Goal: Information Seeking & Learning: Find specific fact

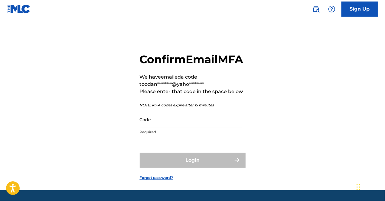
click at [174, 128] on input "Code" at bounding box center [191, 119] width 102 height 17
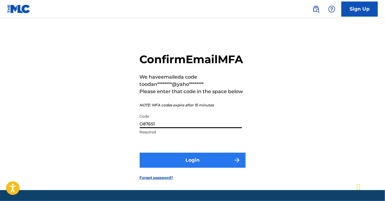
type input "O87651"
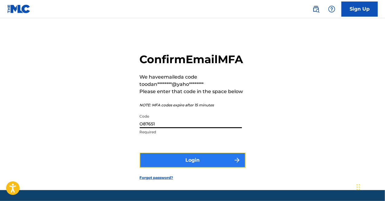
click at [198, 168] on button "Login" at bounding box center [193, 160] width 106 height 15
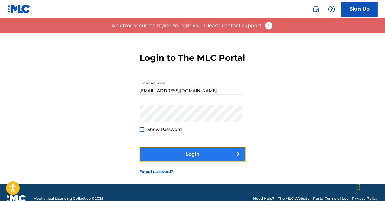
click at [199, 162] on button "Login" at bounding box center [193, 154] width 106 height 15
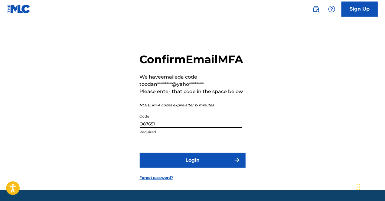
drag, startPoint x: 164, startPoint y: 139, endPoint x: 91, endPoint y: 140, distance: 73.7
click at [91, 140] on div "Confirm Email MFA We have emailed a code to odan********@yaho******** Please en…" at bounding box center [192, 111] width 385 height 157
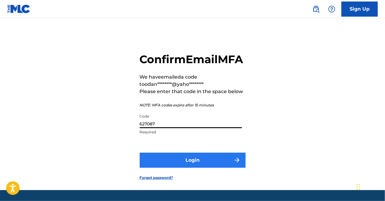
type input "627087"
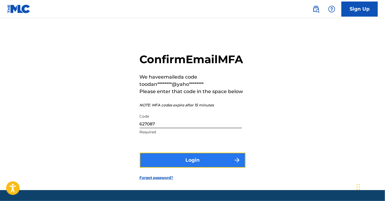
click at [182, 168] on button "Login" at bounding box center [193, 160] width 106 height 15
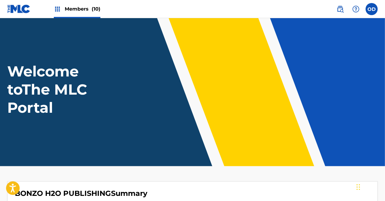
click at [84, 11] on span "Members (10)" at bounding box center [83, 8] width 36 height 7
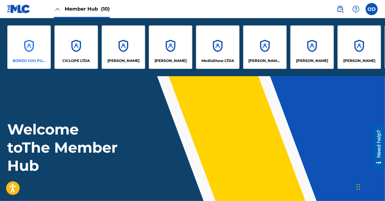
click at [37, 55] on div "BONZO H2O PUBLISHING" at bounding box center [29, 47] width 44 height 44
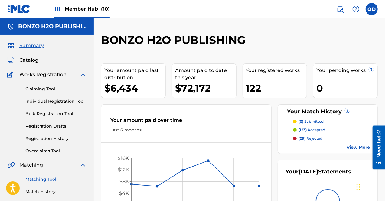
click at [53, 178] on link "Matching Tool" at bounding box center [55, 179] width 61 height 6
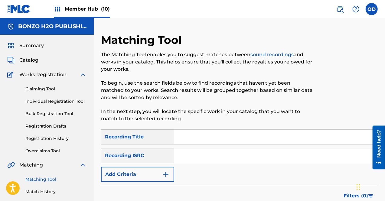
click at [187, 137] on input "Search Form" at bounding box center [275, 137] width 203 height 15
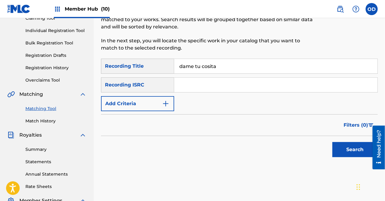
drag, startPoint x: 386, startPoint y: 82, endPoint x: 9, endPoint y: 3, distance: 385.1
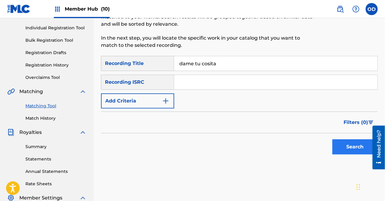
type input "dame tu cosita"
click at [355, 151] on button "Search" at bounding box center [354, 146] width 45 height 15
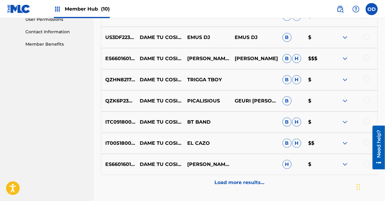
scroll to position [287, 0]
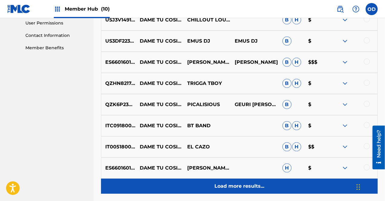
click at [234, 187] on p "Load more results..." at bounding box center [239, 186] width 50 height 7
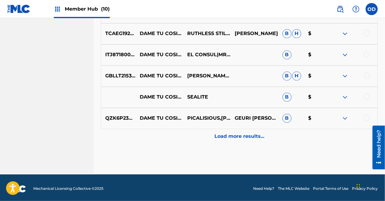
scroll to position [551, 0]
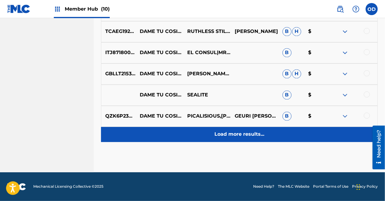
click at [229, 133] on p "Load more results..." at bounding box center [239, 134] width 50 height 7
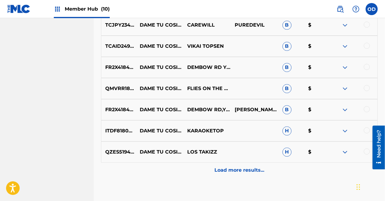
scroll to position [762, 0]
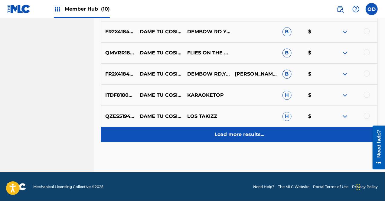
click at [235, 139] on div "Load more results..." at bounding box center [239, 134] width 277 height 15
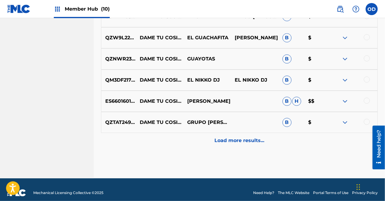
scroll to position [974, 0]
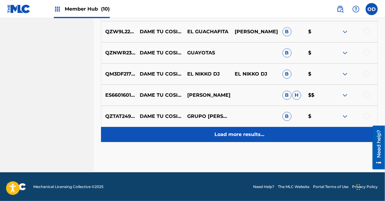
click at [242, 137] on p "Load more results..." at bounding box center [239, 134] width 50 height 7
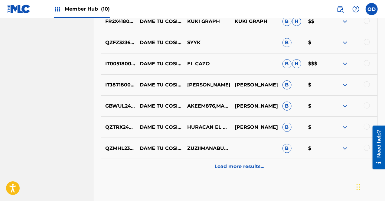
scroll to position [1157, 0]
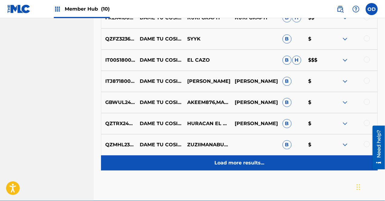
click at [241, 161] on p "Load more results..." at bounding box center [239, 162] width 50 height 7
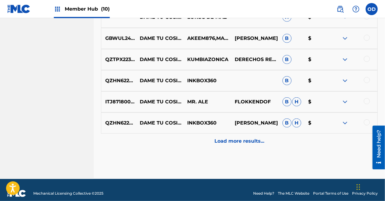
scroll to position [1397, 0]
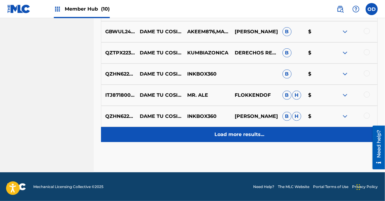
click at [242, 136] on p "Load more results..." at bounding box center [239, 134] width 50 height 7
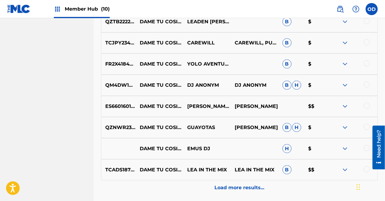
scroll to position [1608, 0]
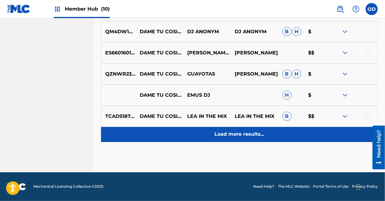
click at [241, 137] on p "Load more results..." at bounding box center [239, 134] width 50 height 7
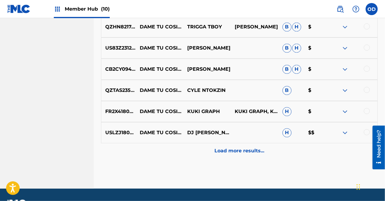
scroll to position [1820, 0]
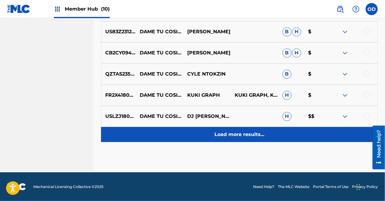
click at [238, 139] on div "Load more results..." at bounding box center [239, 134] width 277 height 15
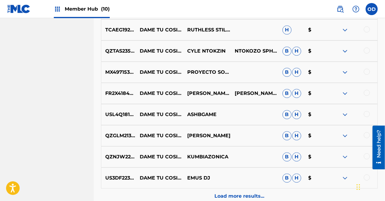
scroll to position [2031, 0]
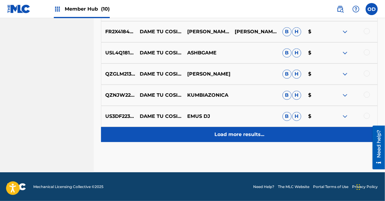
click at [238, 138] on div "Load more results..." at bounding box center [239, 134] width 277 height 15
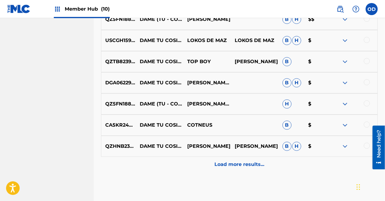
scroll to position [2243, 0]
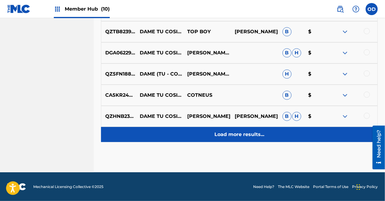
click at [238, 137] on p "Load more results..." at bounding box center [239, 134] width 50 height 7
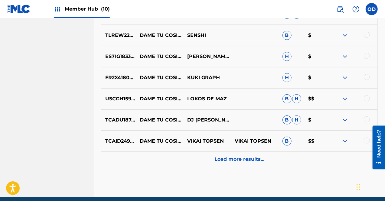
scroll to position [2454, 0]
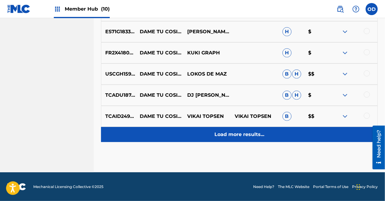
click at [233, 138] on div "Load more results..." at bounding box center [239, 134] width 277 height 15
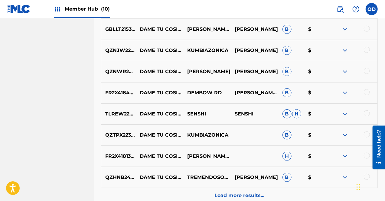
scroll to position [2666, 0]
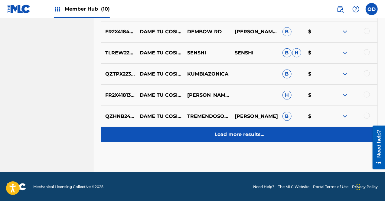
click at [245, 136] on p "Load more results..." at bounding box center [239, 134] width 50 height 7
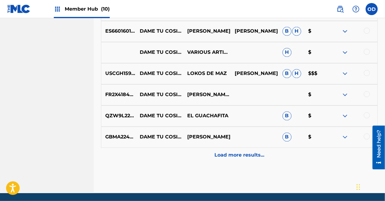
scroll to position [2878, 0]
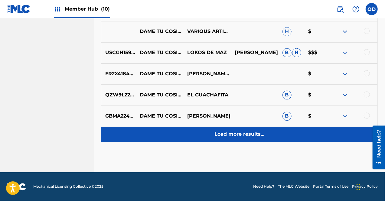
click at [231, 134] on p "Load more results..." at bounding box center [239, 134] width 50 height 7
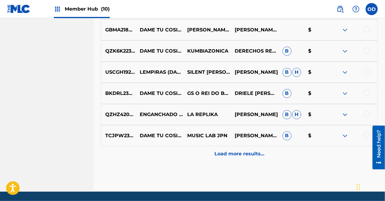
scroll to position [3089, 0]
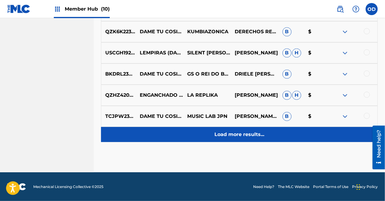
click at [239, 136] on p "Load more results..." at bounding box center [239, 134] width 50 height 7
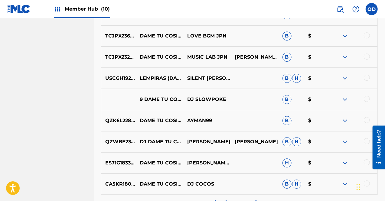
scroll to position [3301, 0]
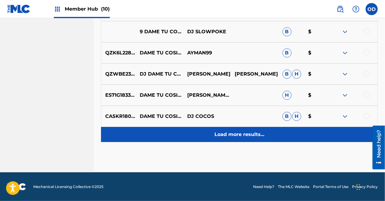
click at [234, 135] on p "Load more results..." at bounding box center [239, 134] width 50 height 7
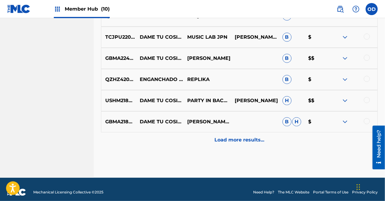
scroll to position [3512, 0]
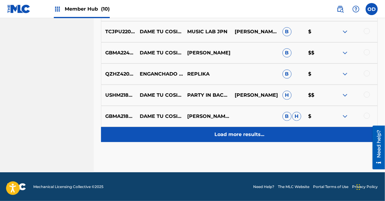
click at [231, 136] on p "Load more results..." at bounding box center [239, 134] width 50 height 7
